Goal: Find specific fact: Find specific fact

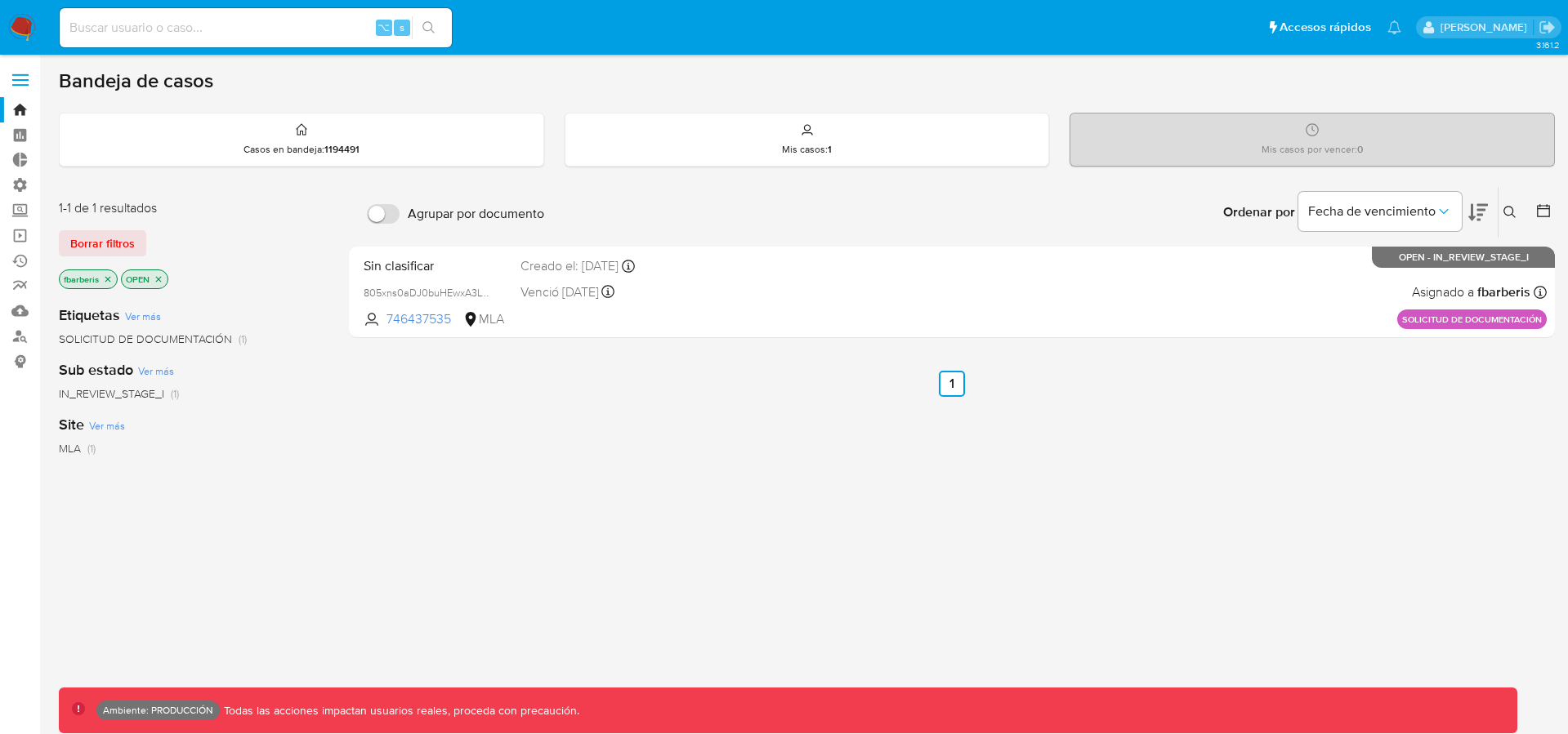
click at [21, 84] on span at bounding box center [21, 85] width 16 height 3
click at [0, 0] on input "checkbox" at bounding box center [0, 0] width 0 height 0
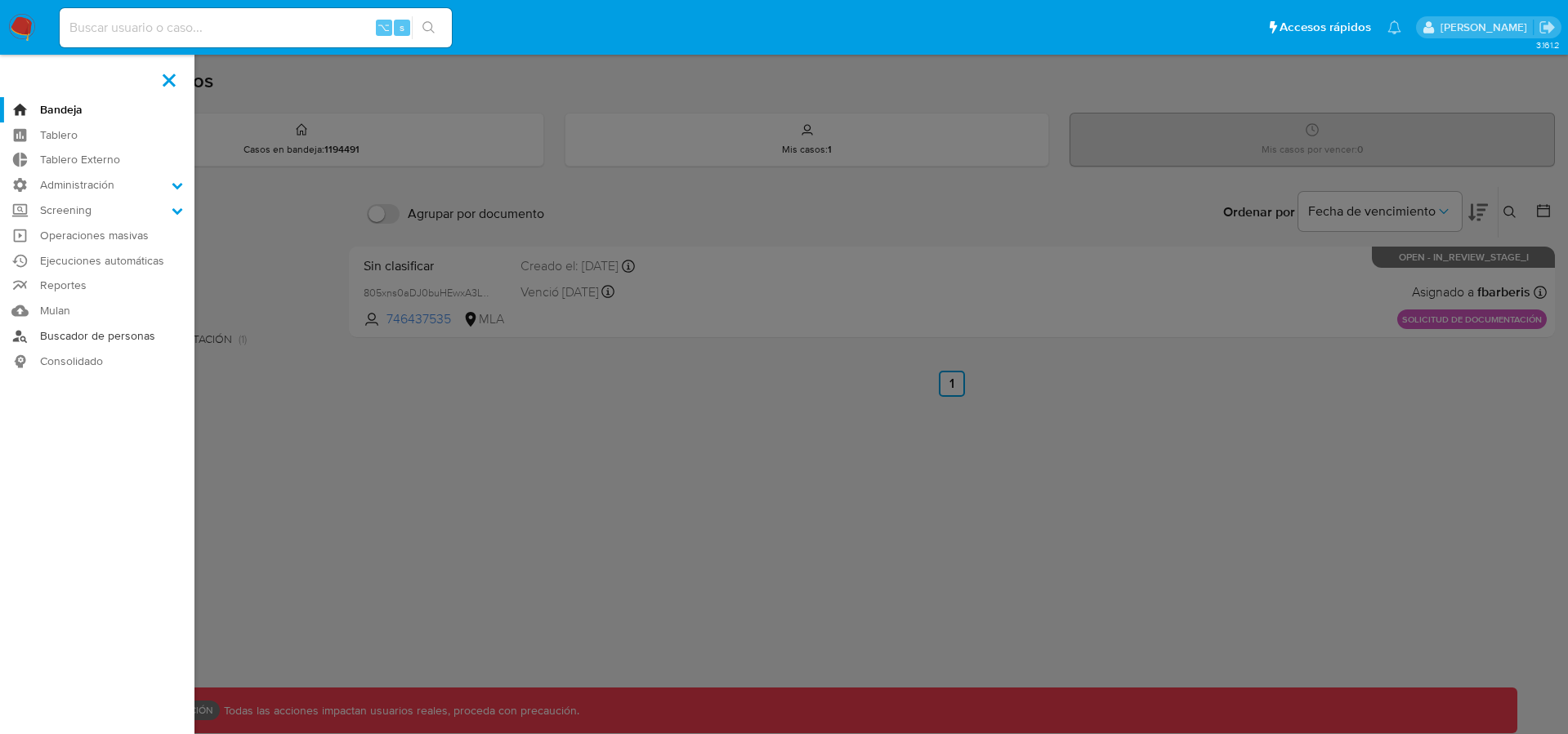
click at [102, 330] on link "Buscador de personas" at bounding box center [97, 336] width 195 height 25
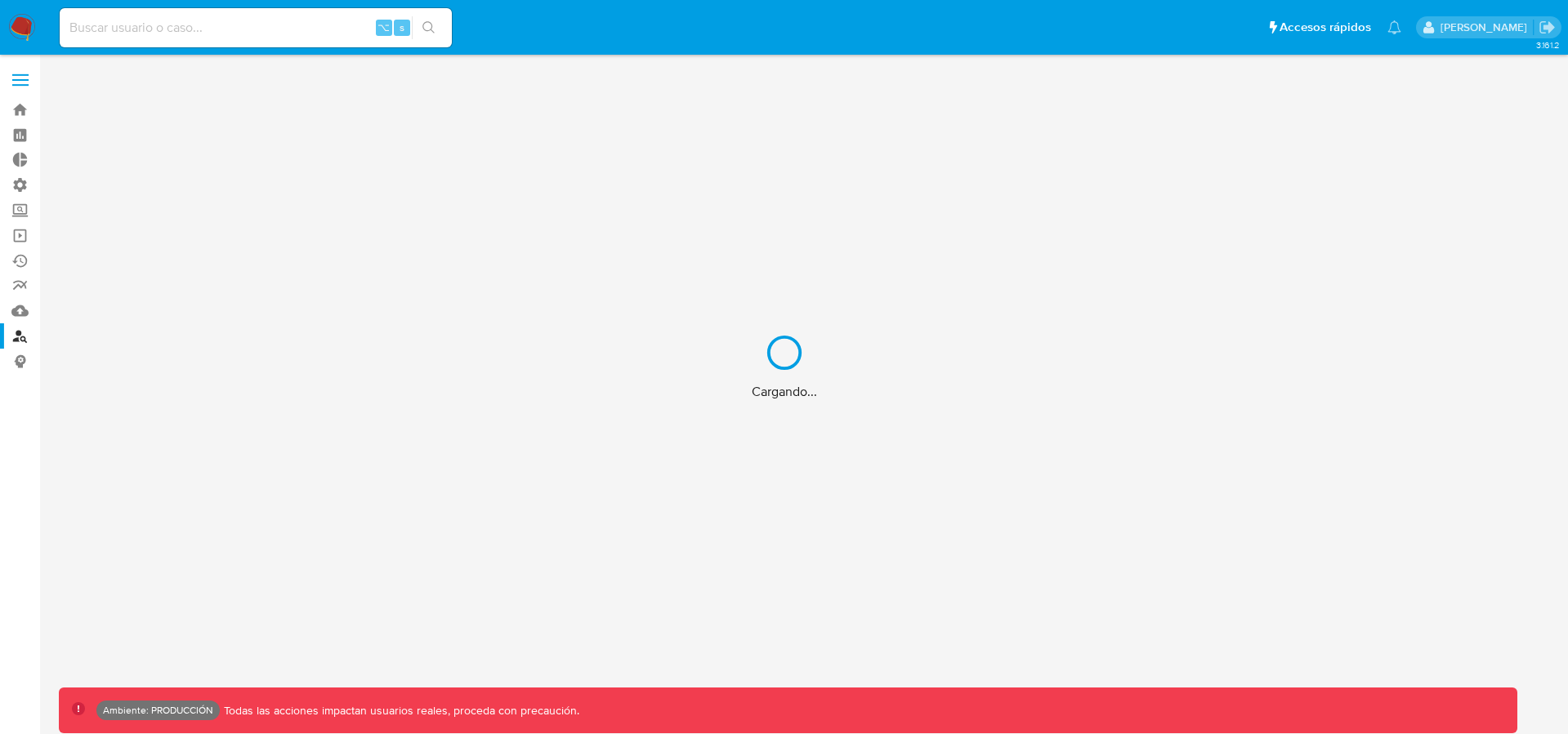
click at [21, 81] on div "Cargando..." at bounding box center [784, 367] width 1568 height 734
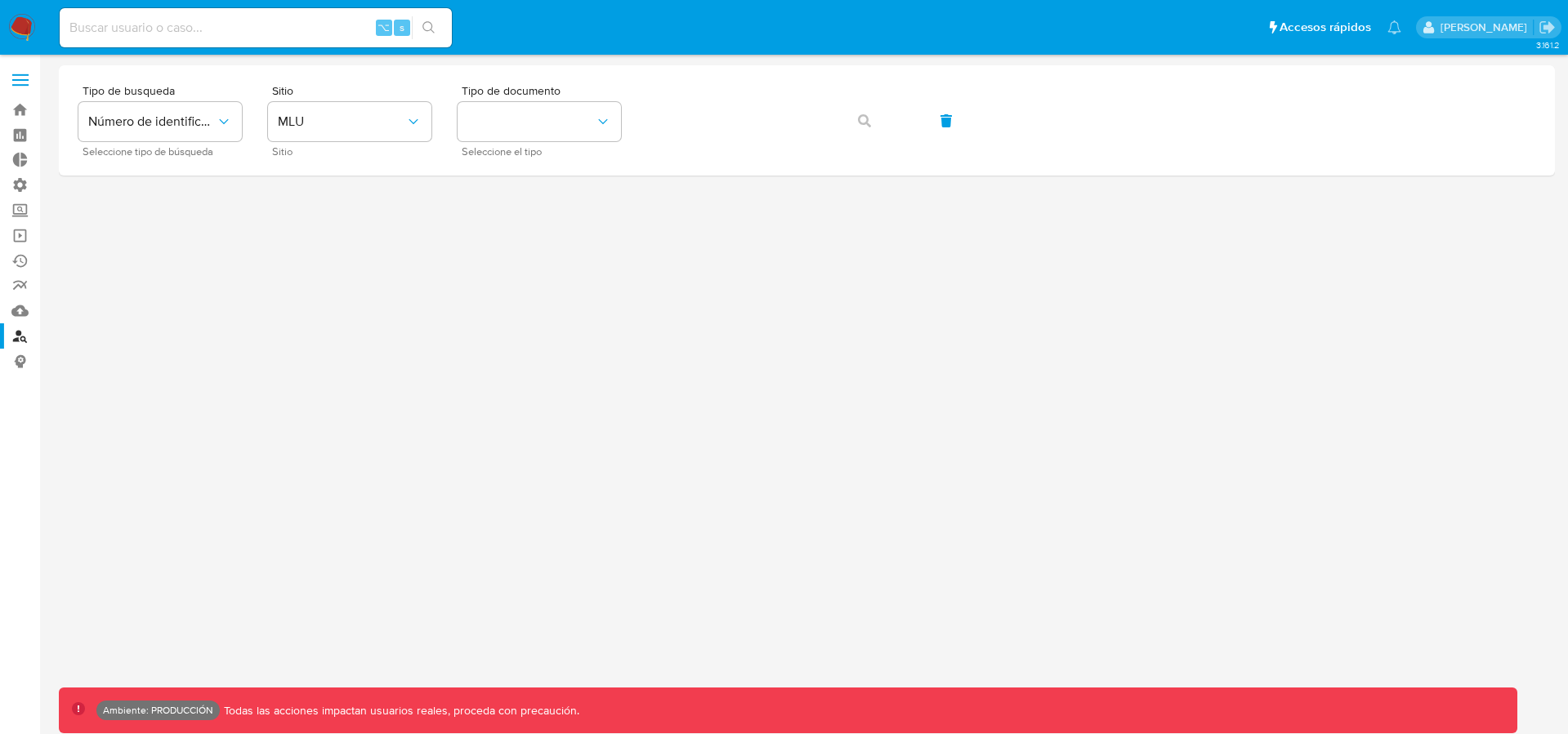
click at [21, 81] on label at bounding box center [20, 80] width 41 height 34
click at [0, 0] on input "checkbox" at bounding box center [0, 0] width 0 height 0
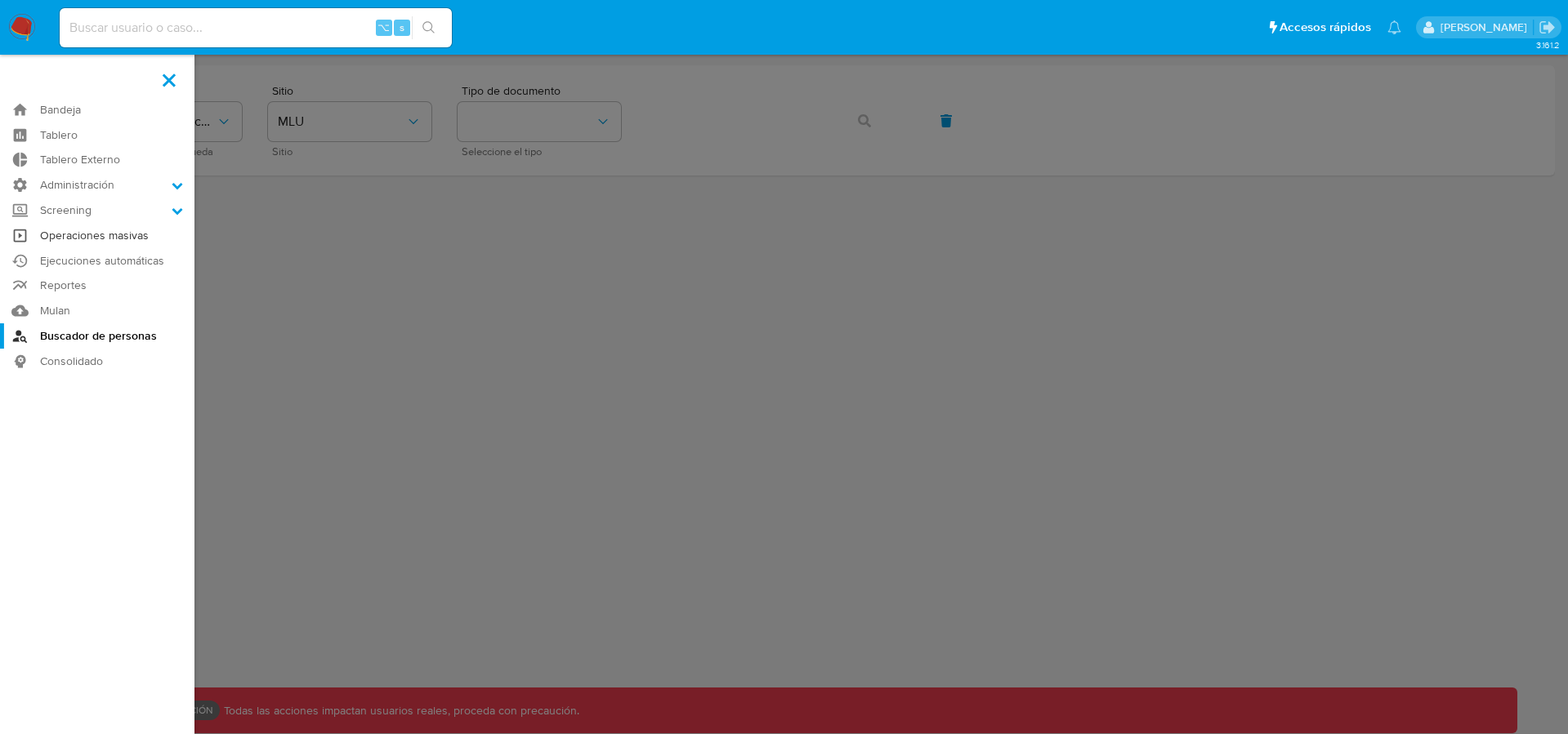
click at [118, 223] on link "Operaciones masivas" at bounding box center [97, 235] width 195 height 25
click at [116, 205] on label "Screening" at bounding box center [97, 210] width 195 height 25
click at [0, 0] on input "Screening" at bounding box center [0, 0] width 0 height 0
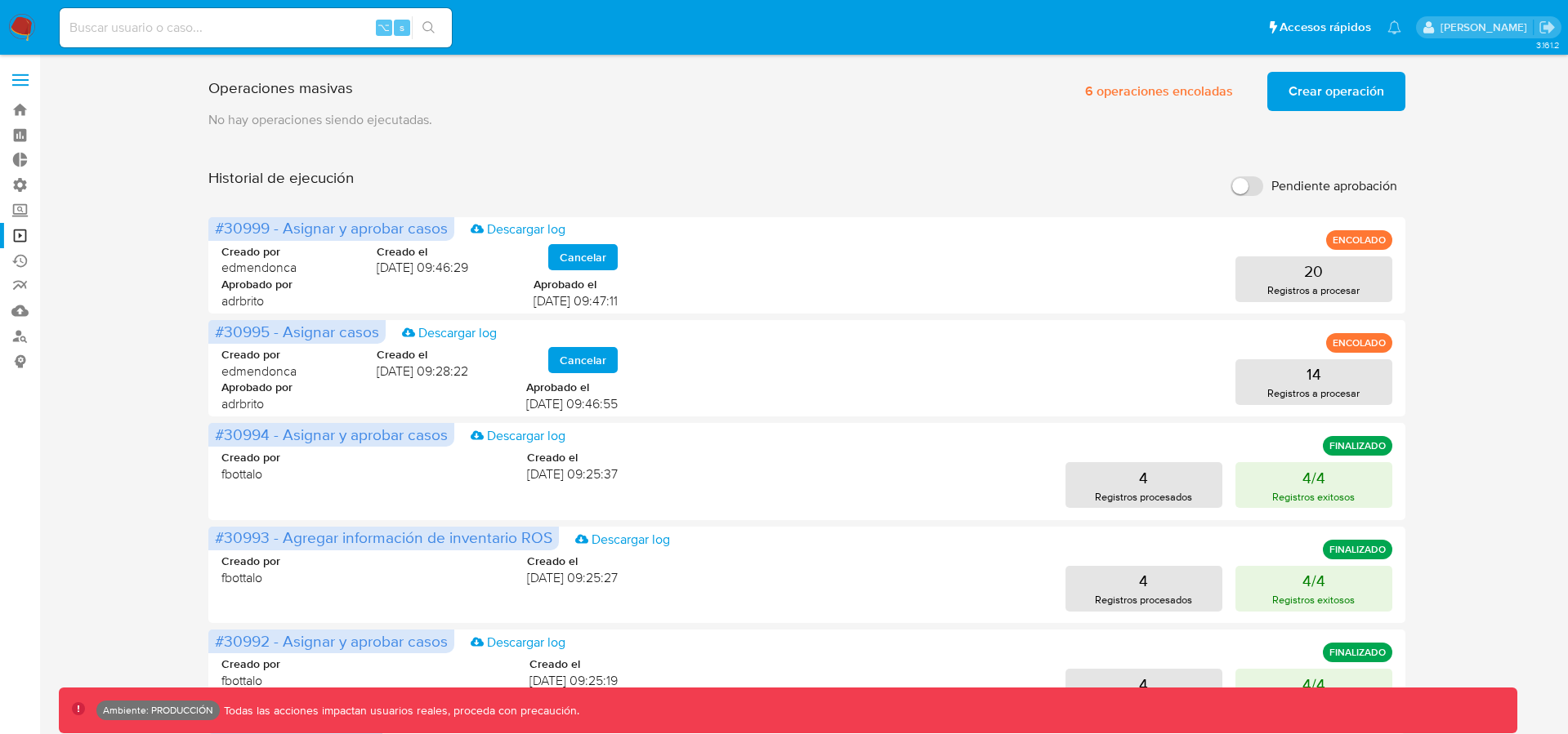
click at [19, 72] on label at bounding box center [20, 80] width 41 height 34
click at [0, 0] on input "checkbox" at bounding box center [0, 0] width 0 height 0
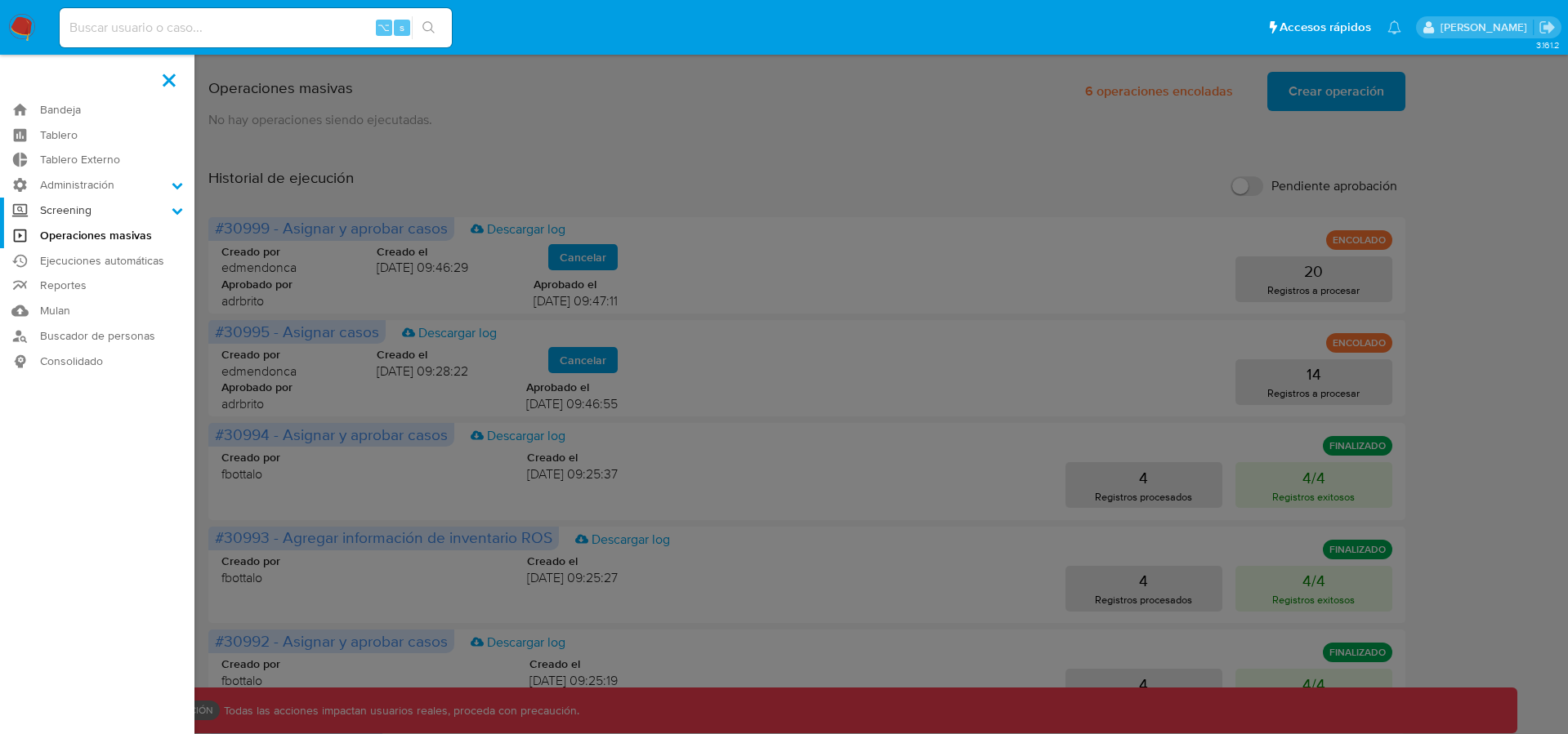
click at [85, 210] on label "Screening" at bounding box center [97, 210] width 195 height 25
click at [0, 0] on input "Screening" at bounding box center [0, 0] width 0 height 0
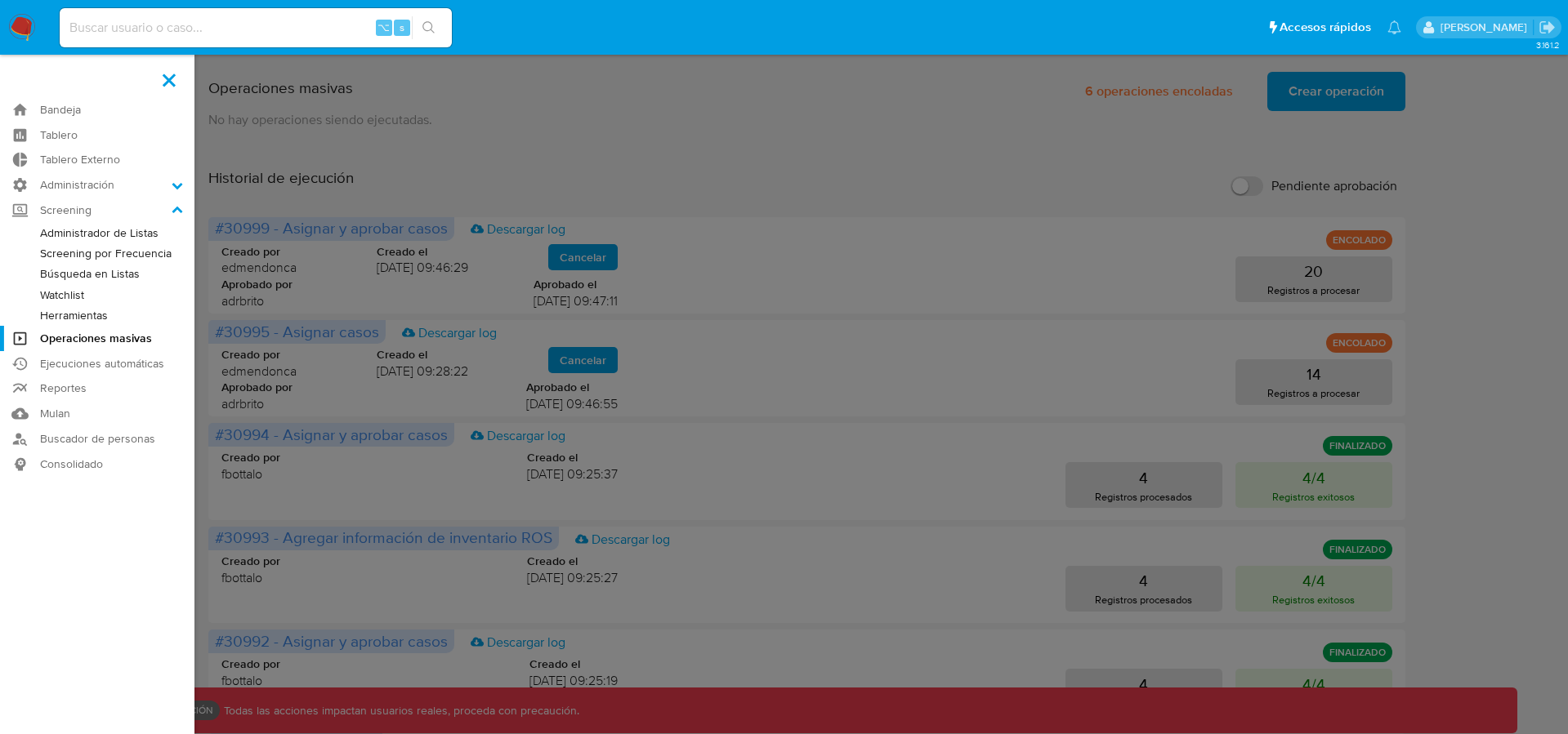
click at [90, 272] on link "Búsqueda en Listas" at bounding box center [97, 273] width 195 height 21
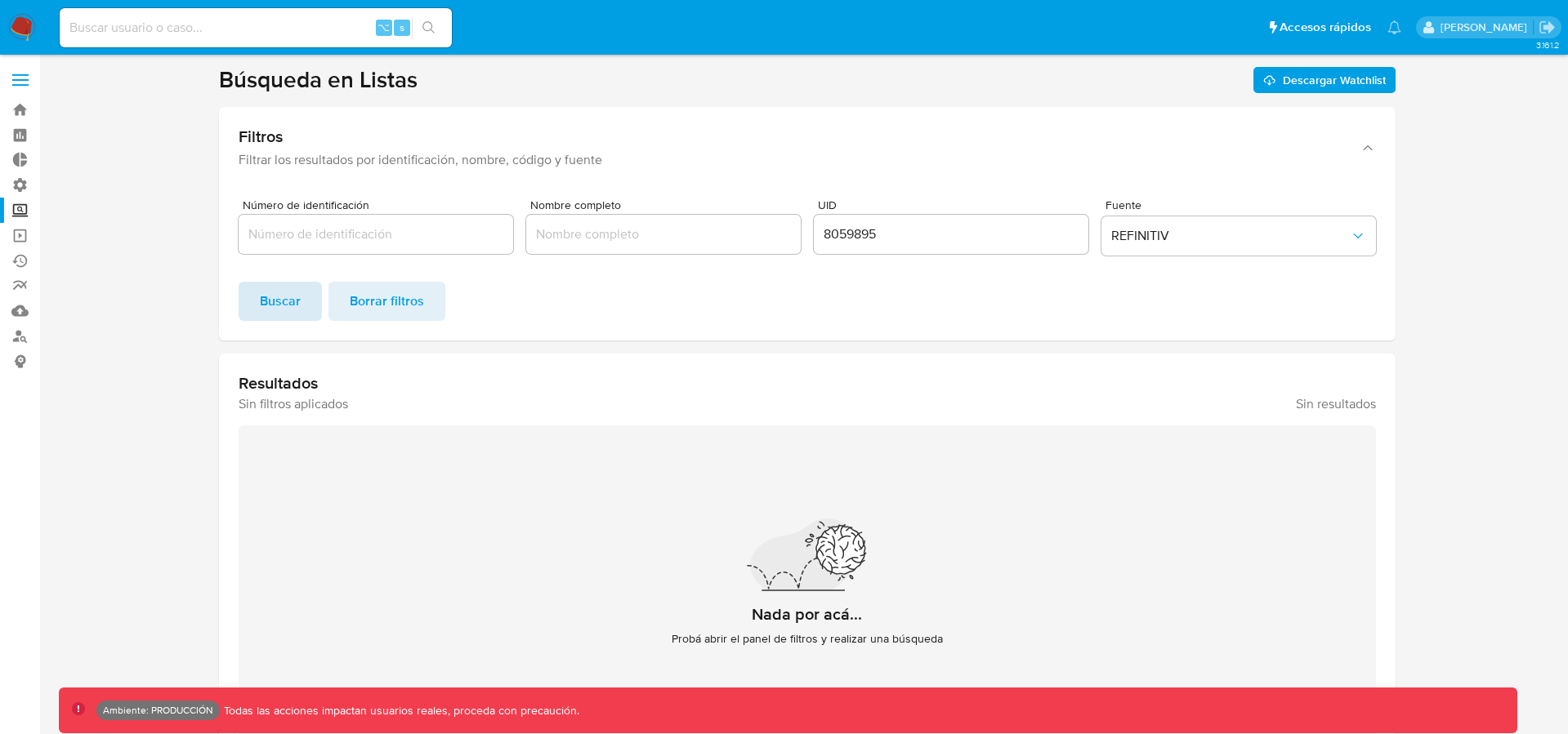
click at [291, 305] on span "Buscar" at bounding box center [280, 301] width 41 height 36
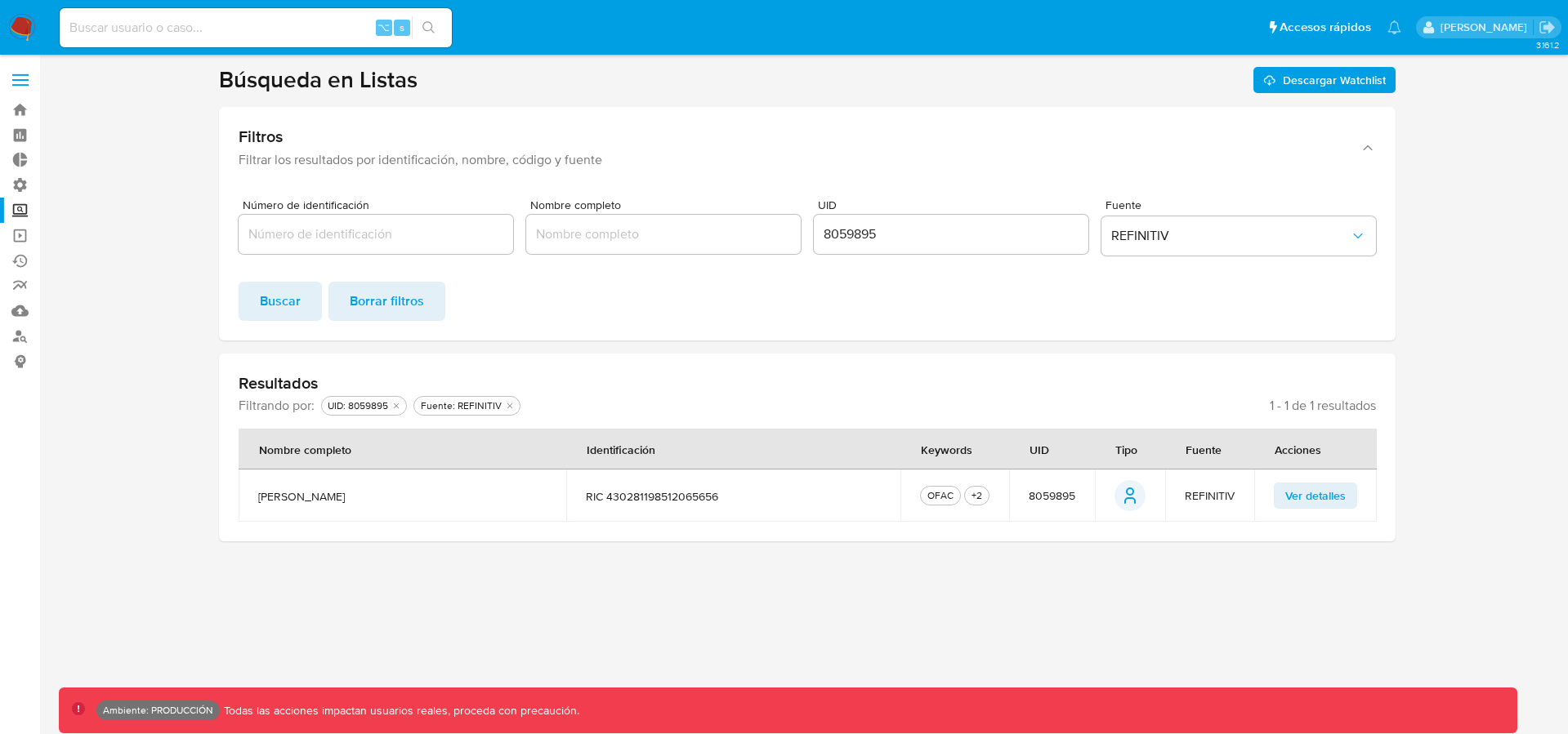
click at [863, 242] on input "8059895" at bounding box center [951, 234] width 274 height 21
click at [904, 233] on input "8059895" at bounding box center [951, 234] width 274 height 21
drag, startPoint x: 905, startPoint y: 233, endPoint x: 725, endPoint y: 228, distance: 180.1
click at [722, 231] on div "Número de identificación Nombre completo UID 8059895 Fuente REFINITIV" at bounding box center [808, 230] width 1137 height 62
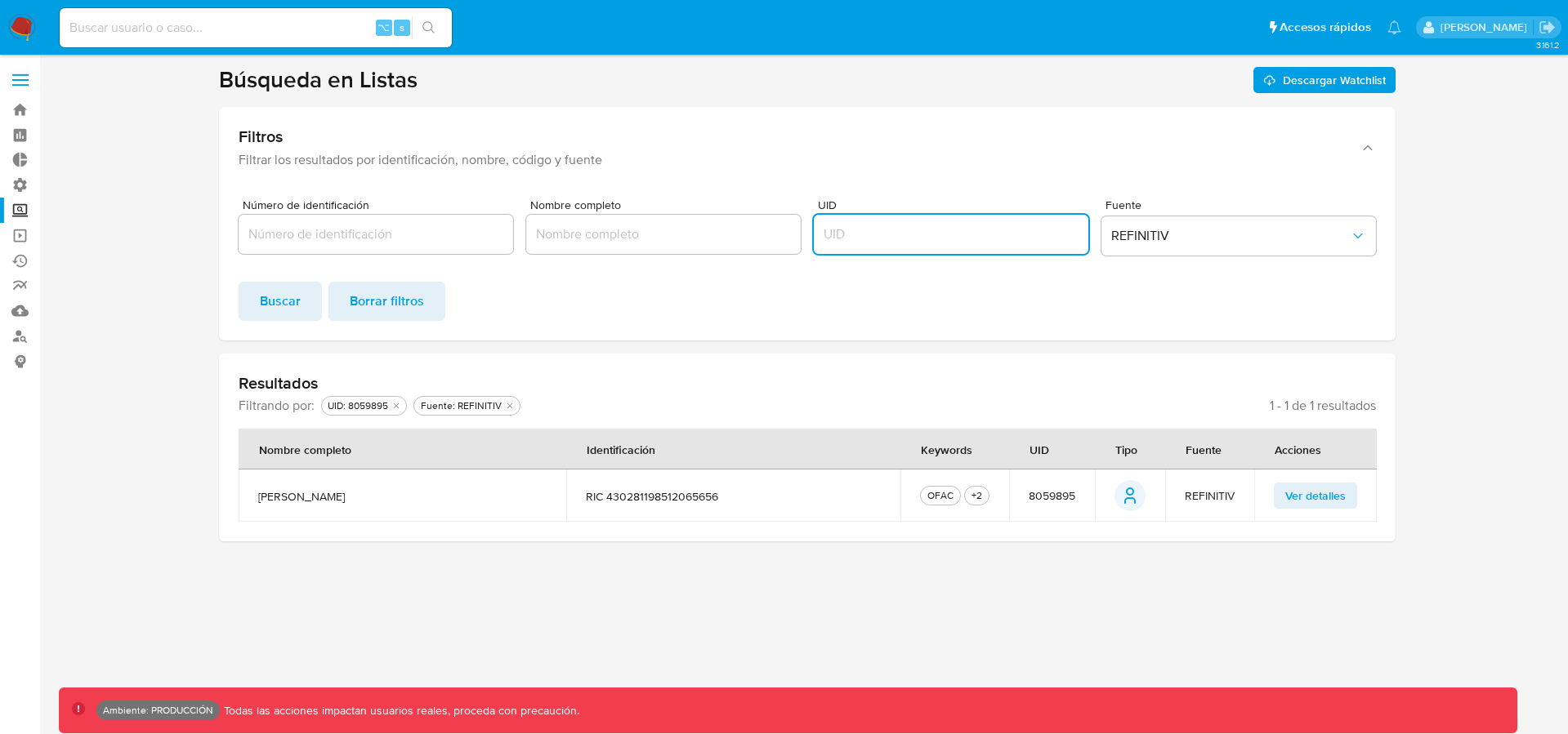
click button "Buscar" at bounding box center [281, 300] width 83 height 39
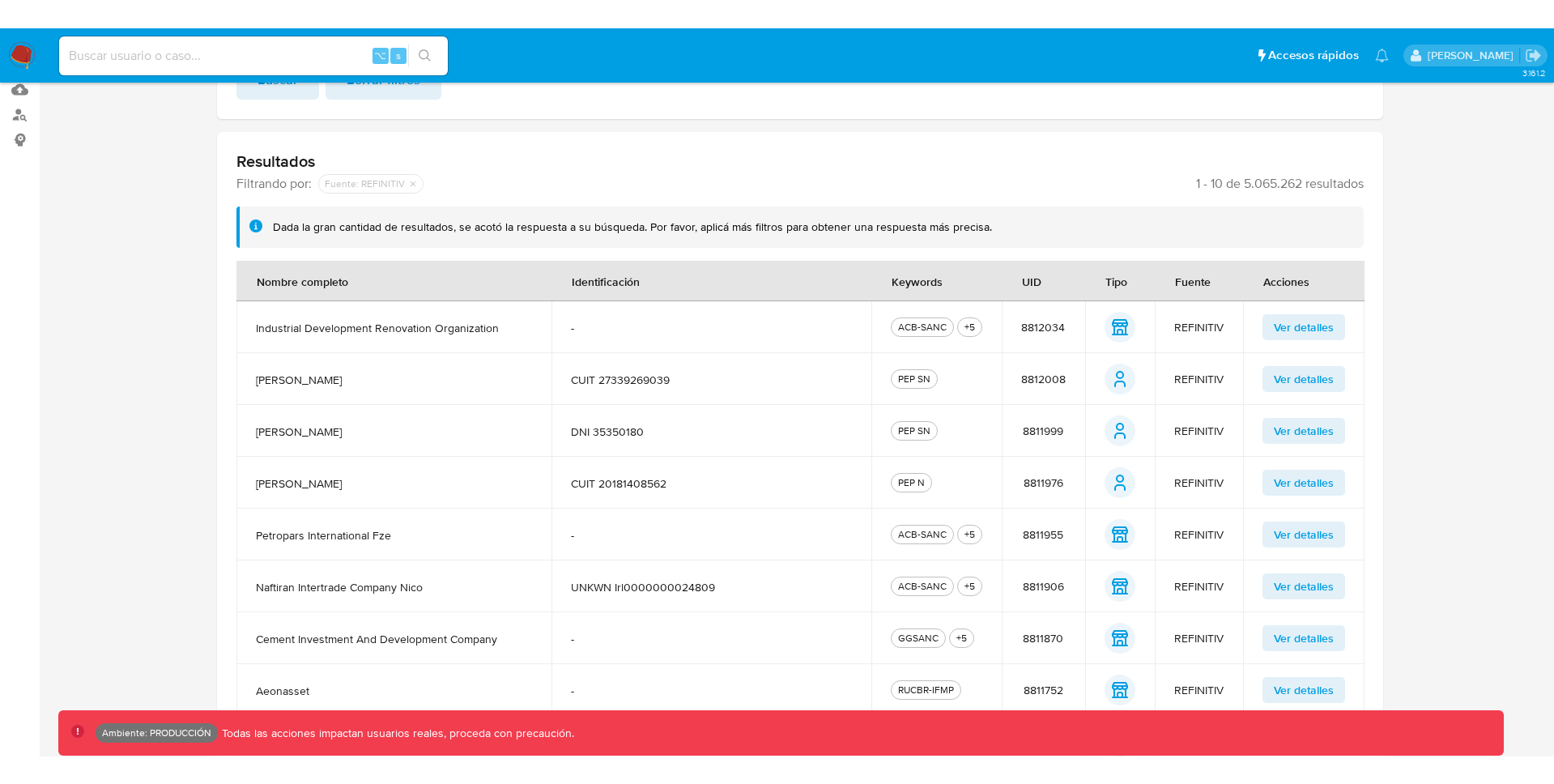
scroll to position [248, 0]
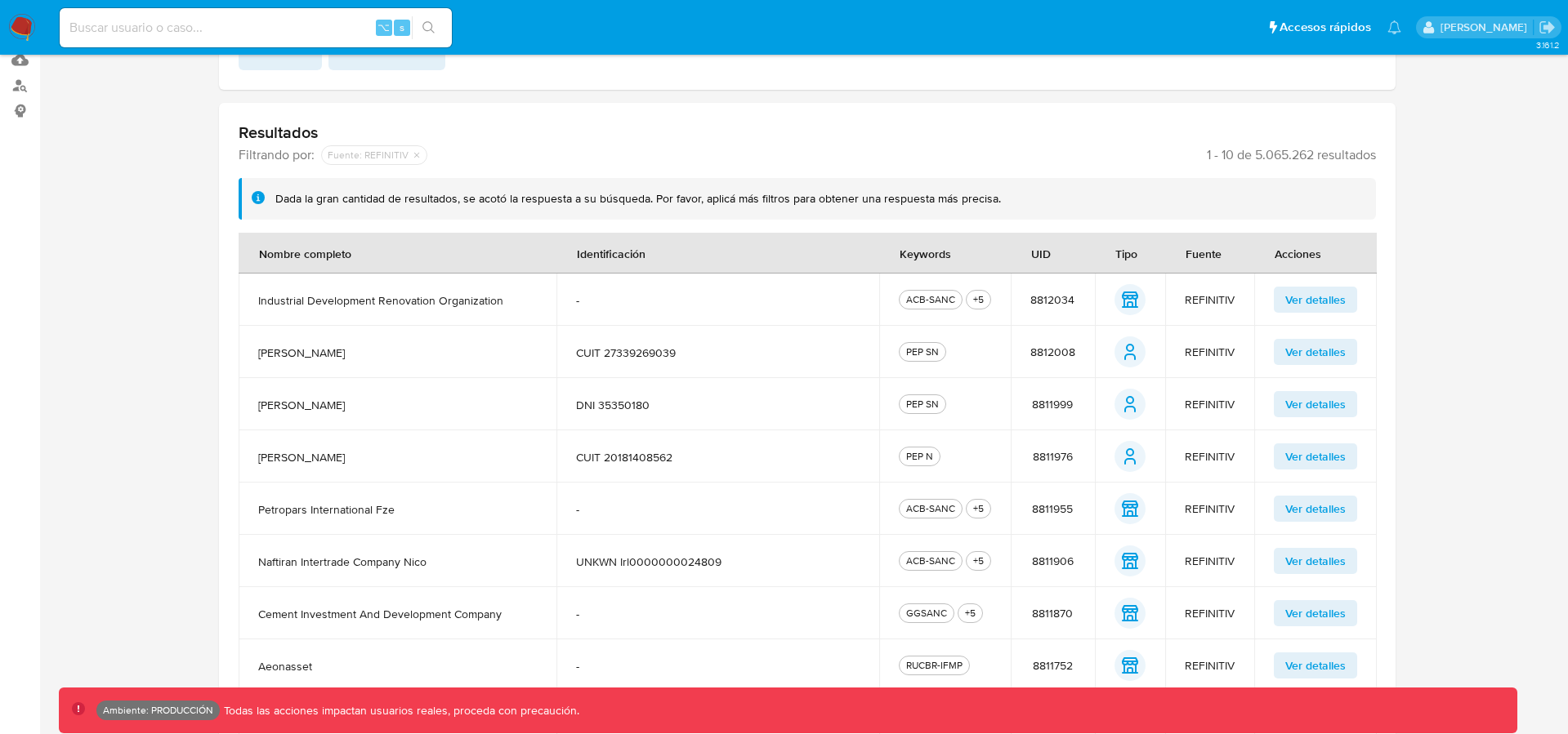
click at [1062, 398] on span "8811999" at bounding box center [1052, 405] width 41 height 14
